Goal: Find specific page/section

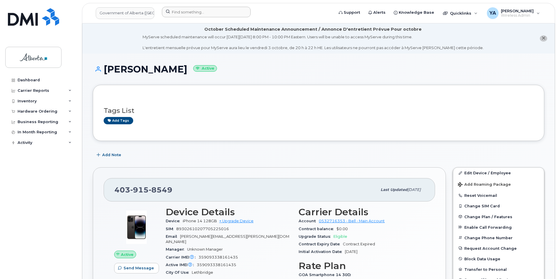
scroll to position [146, 0]
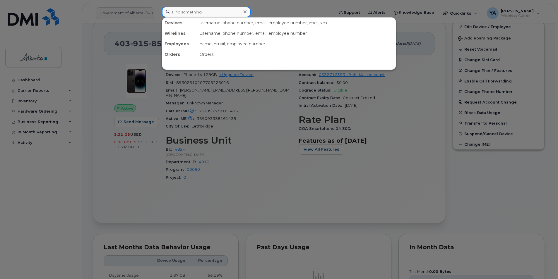
click at [211, 16] on input at bounding box center [206, 12] width 89 height 11
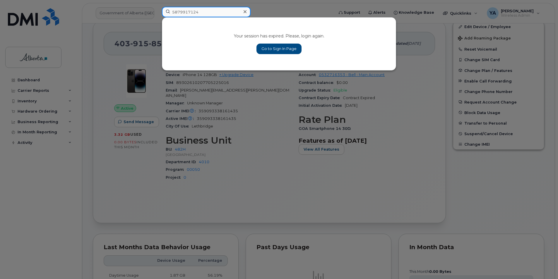
type input "5879917124"
click at [264, 47] on link "Go to Sign In Page" at bounding box center [278, 49] width 45 height 11
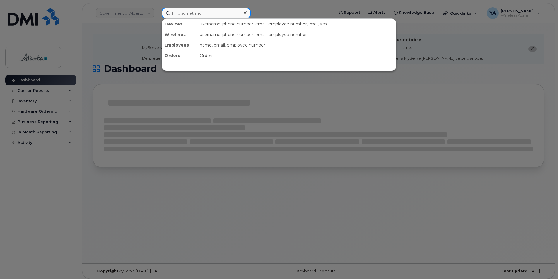
click at [184, 14] on input at bounding box center [206, 13] width 89 height 11
paste input "5879917124"
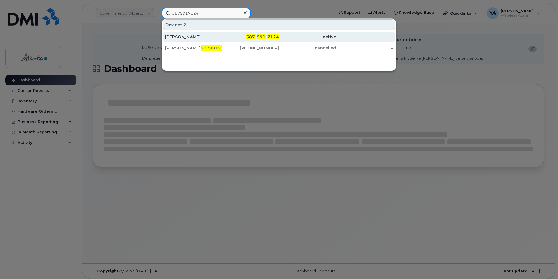
type input "5879917124"
click at [201, 38] on div "Amanda Krajci" at bounding box center [193, 37] width 57 height 6
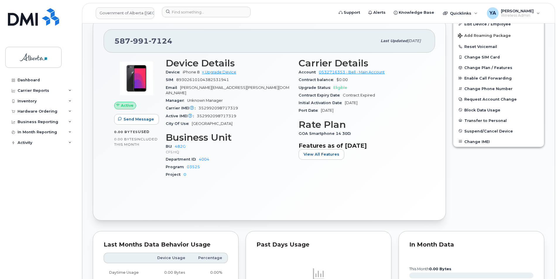
scroll to position [176, 0]
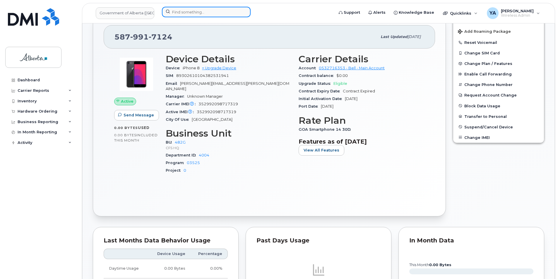
click at [187, 12] on input at bounding box center [206, 12] width 89 height 11
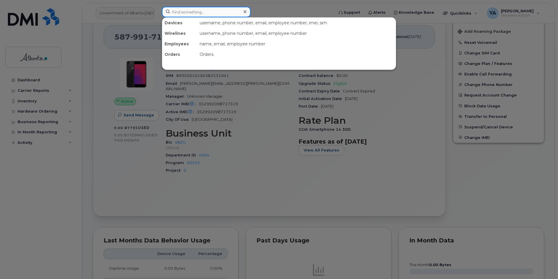
paste input "4034934578"
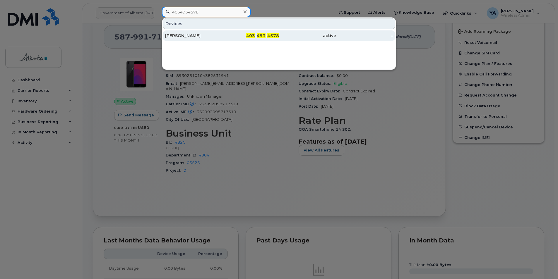
type input "4034934578"
click at [198, 36] on div "[PERSON_NAME]" at bounding box center [193, 36] width 57 height 6
